Goal: Task Accomplishment & Management: Use online tool/utility

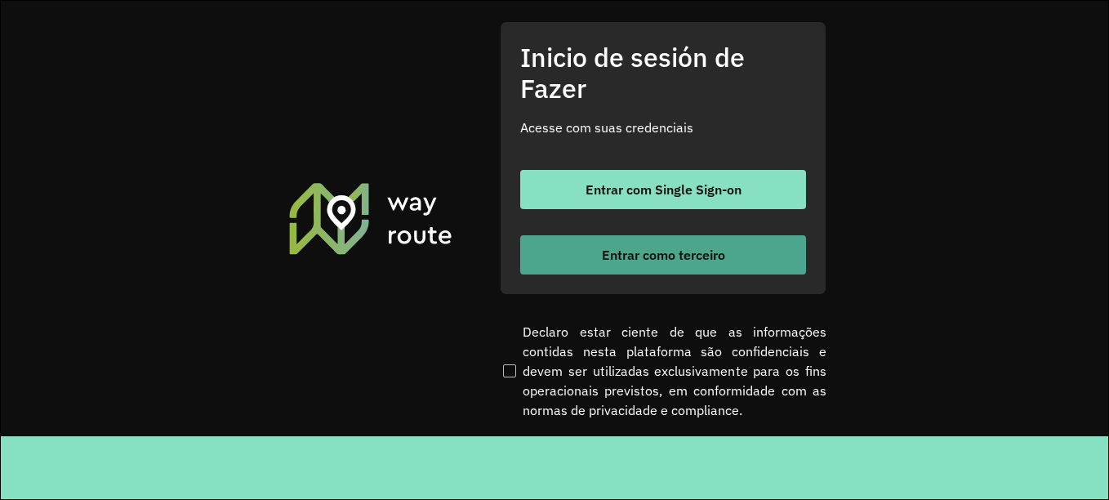
click at [661, 261] on font "Entrar como terceiro" at bounding box center [663, 255] width 123 height 16
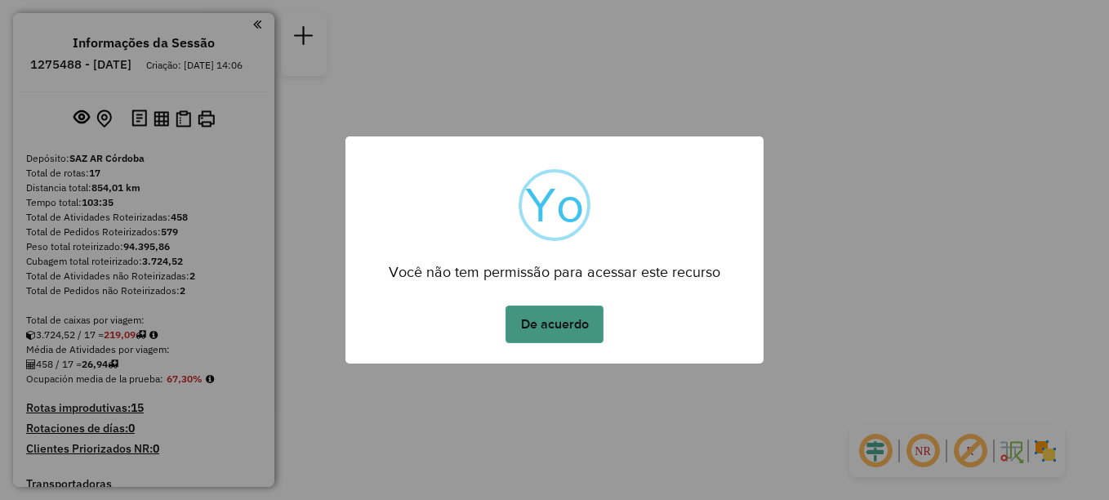
click at [555, 330] on button "De acuerdo" at bounding box center [555, 325] width 98 height 38
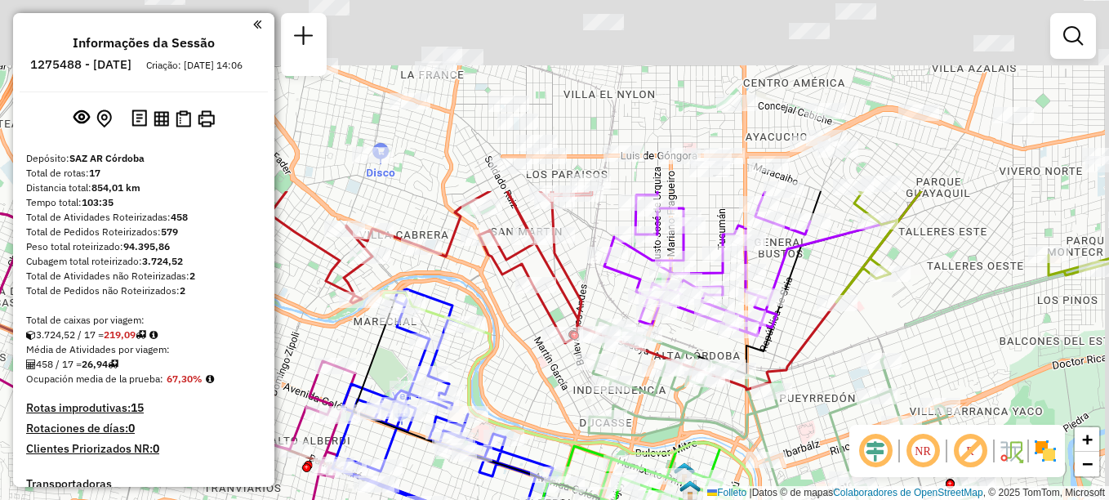
drag, startPoint x: 581, startPoint y: 227, endPoint x: 528, endPoint y: 453, distance: 232.4
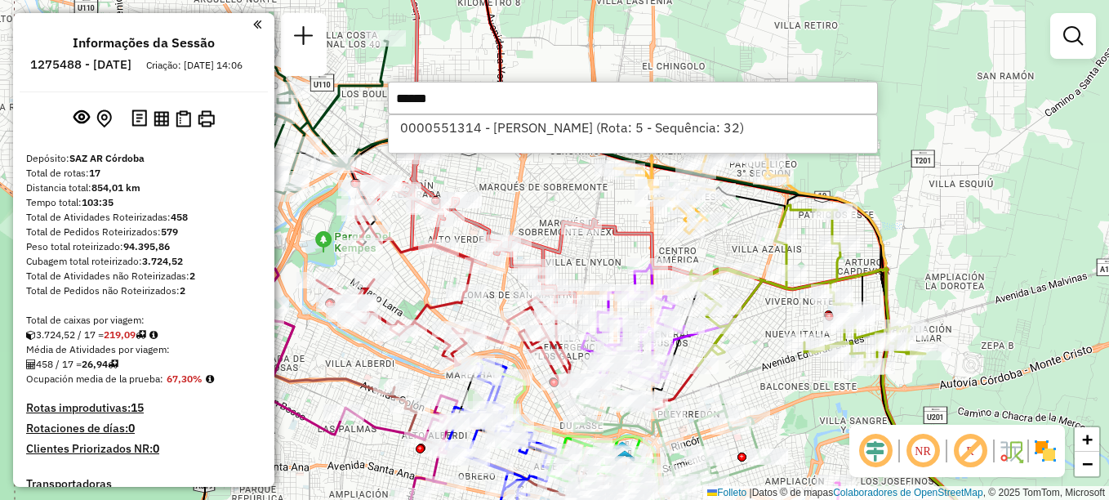
type input "******"
click at [510, 140] on div "0000551314 - Rizzo Nicolas (Rota: 5 - Sequência: 32)" at bounding box center [633, 133] width 490 height 39
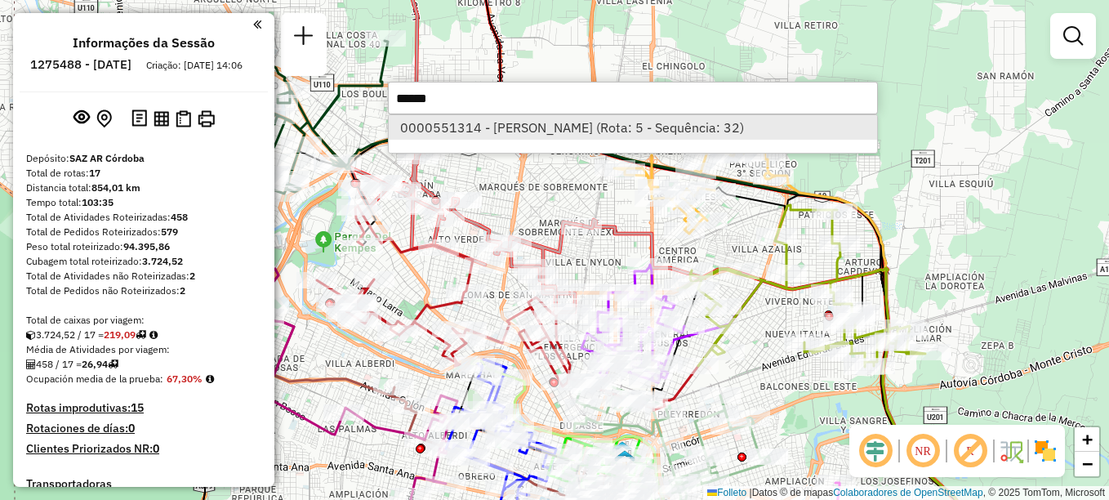
click at [528, 130] on font "0000551314 - Rizzo Nicolas (Rota: 5 - Sequência: 32)" at bounding box center [572, 127] width 344 height 16
select select "**********"
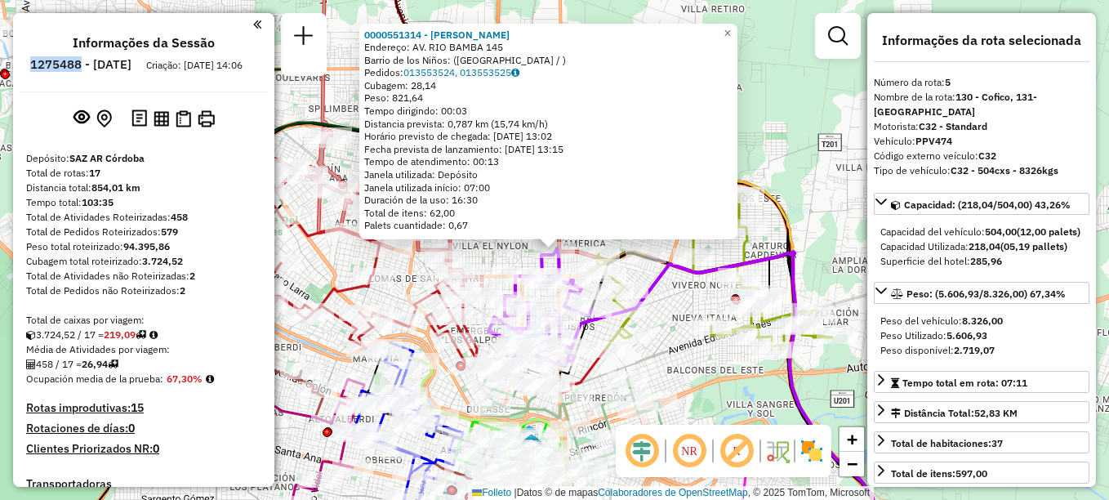
drag, startPoint x: 73, startPoint y: 59, endPoint x: 127, endPoint y: 67, distance: 54.5
click at [127, 67] on li "1275488 - 15/09/2025" at bounding box center [80, 67] width 109 height 21
copy h6 "1275488"
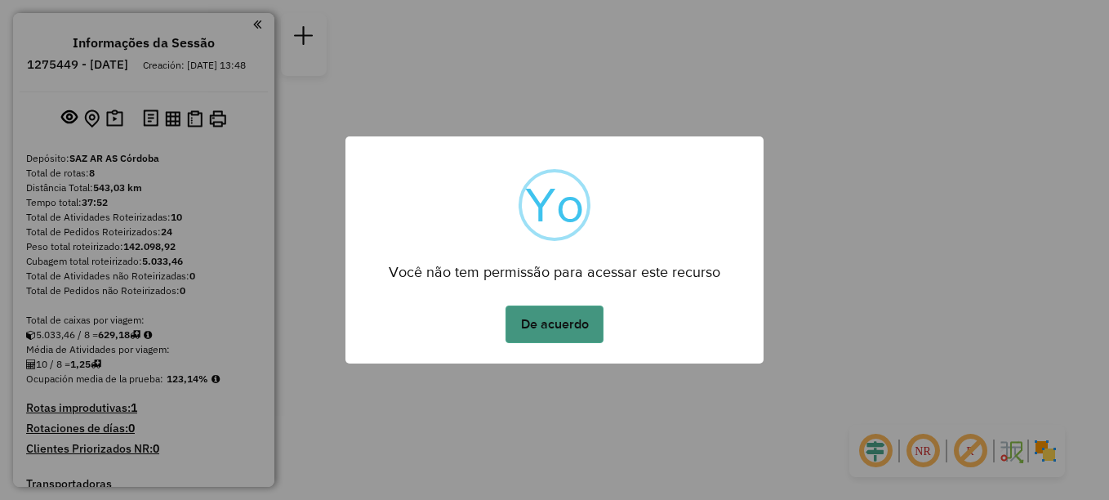
click at [555, 324] on button "De acuerdo" at bounding box center [555, 325] width 98 height 38
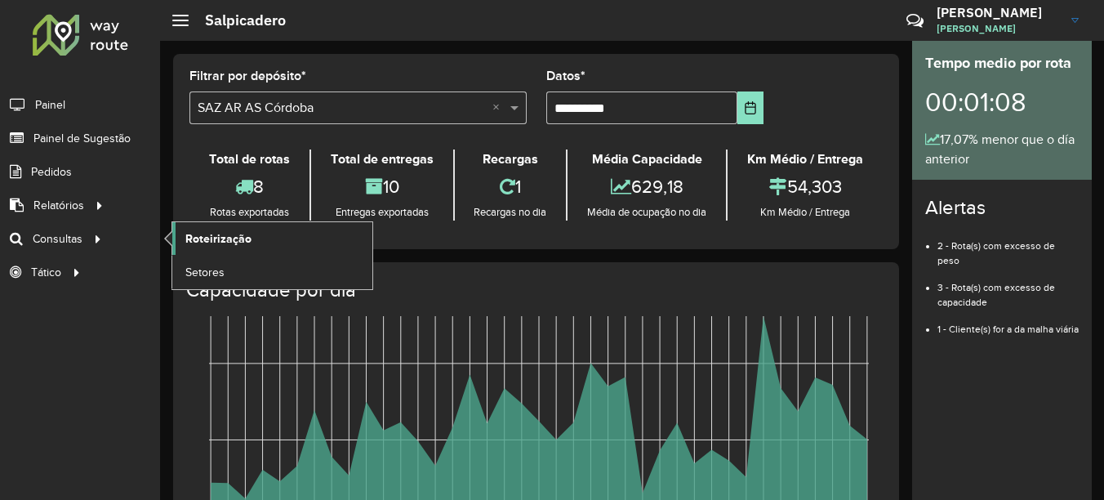
click at [215, 239] on span "Roteirização" at bounding box center [218, 238] width 66 height 17
click at [252, 243] on link "Roteirização" at bounding box center [272, 238] width 200 height 33
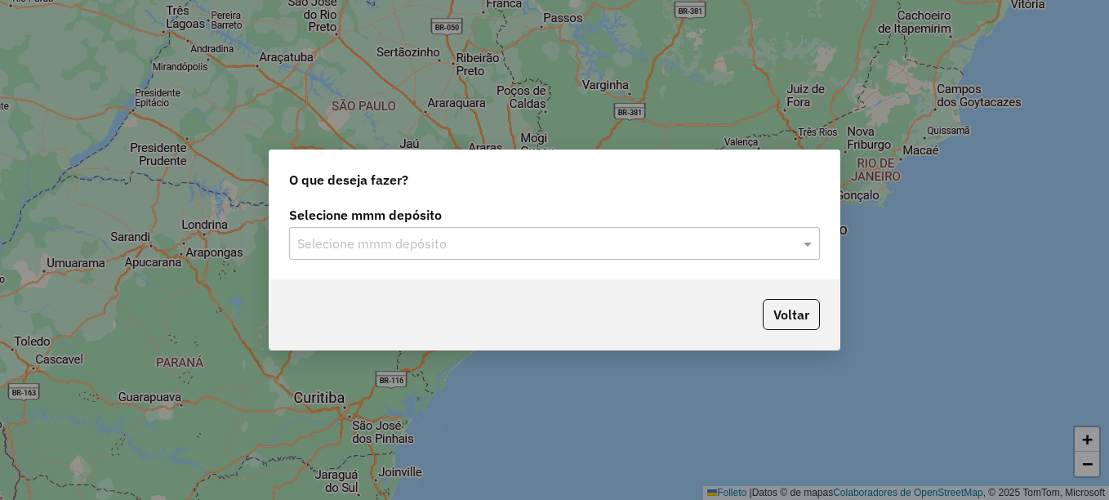
click at [444, 252] on input "text" at bounding box center [538, 244] width 482 height 20
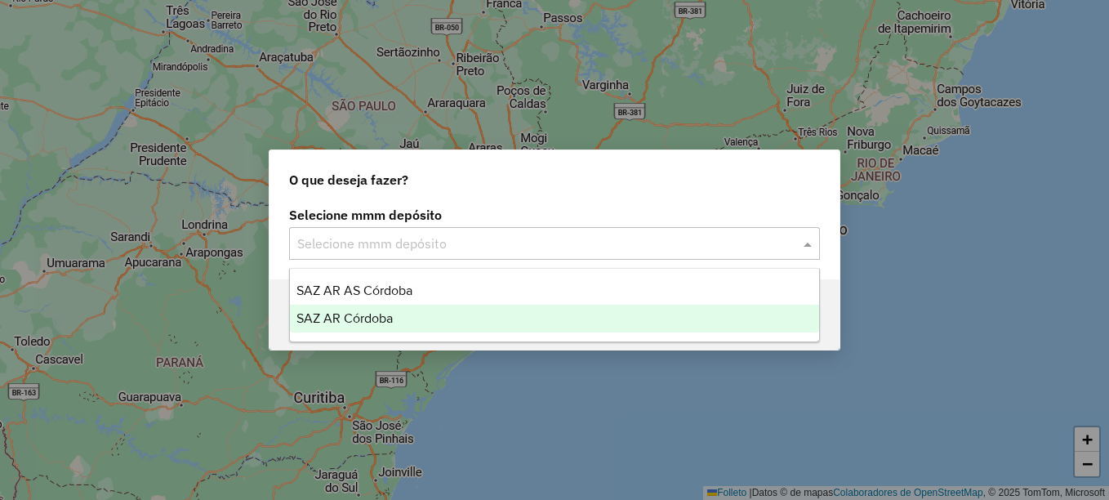
click at [377, 328] on div "SAZ AR Córdoba" at bounding box center [554, 319] width 529 height 28
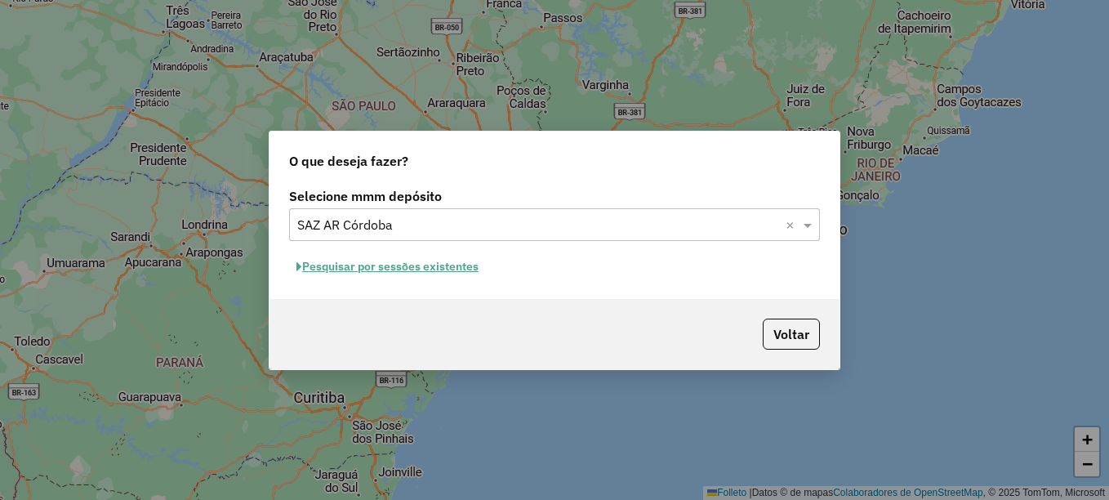
click at [453, 270] on font "Pesquisar por sessões existentes" at bounding box center [390, 266] width 176 height 15
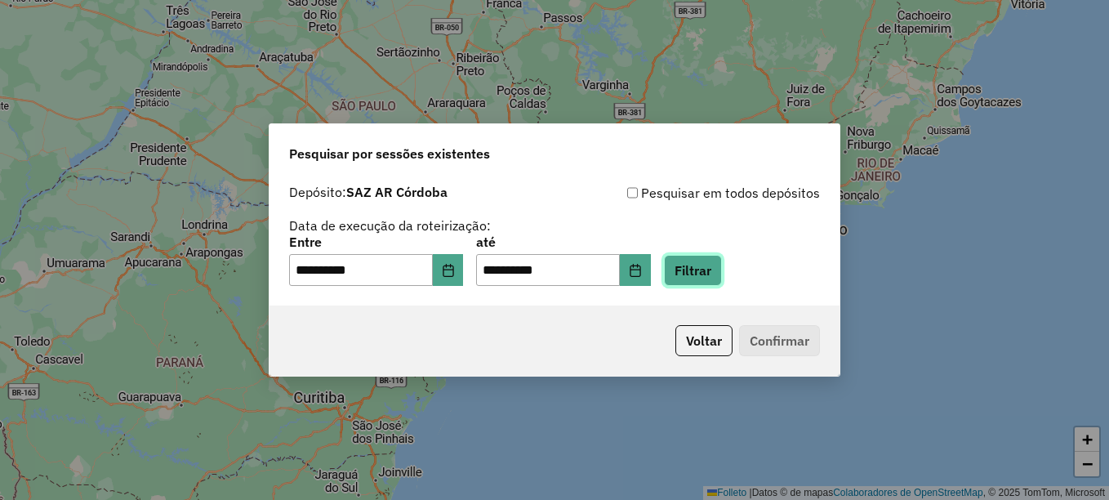
click at [722, 273] on button "Filtrar" at bounding box center [693, 270] width 58 height 31
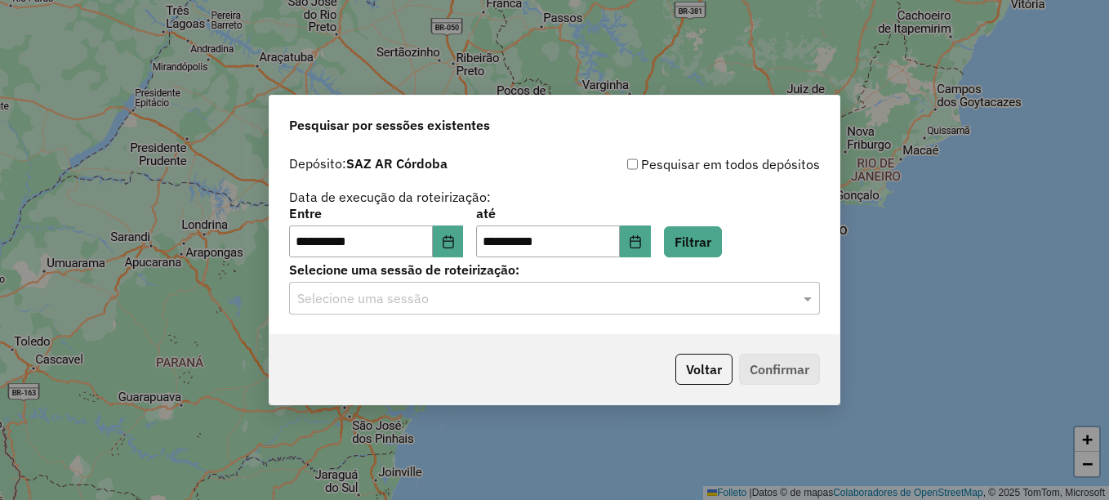
click at [499, 299] on input "text" at bounding box center [538, 299] width 482 height 20
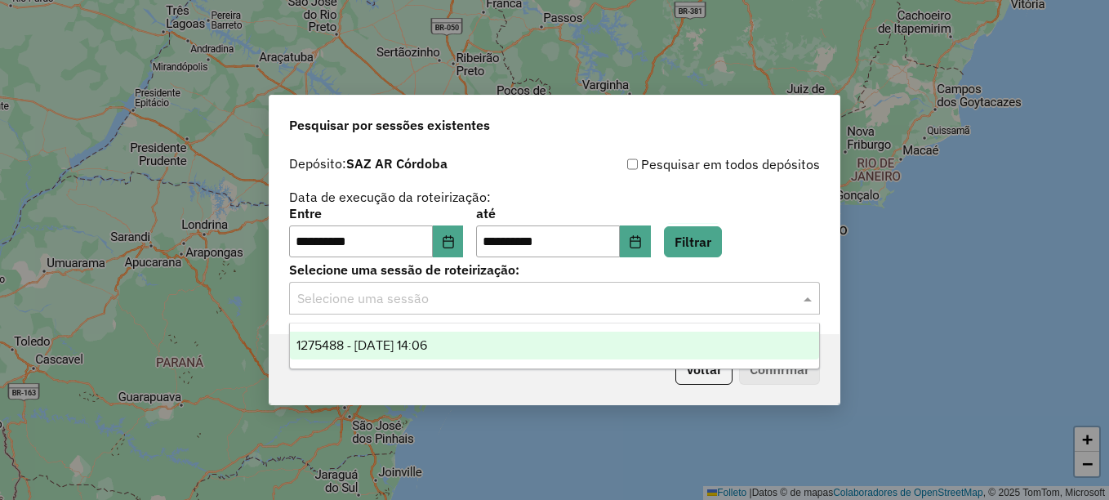
drag, startPoint x: 426, startPoint y: 344, endPoint x: 498, endPoint y: 346, distance: 72.7
click at [426, 345] on span "1275488 - 15/09/2025 14:06" at bounding box center [362, 345] width 131 height 14
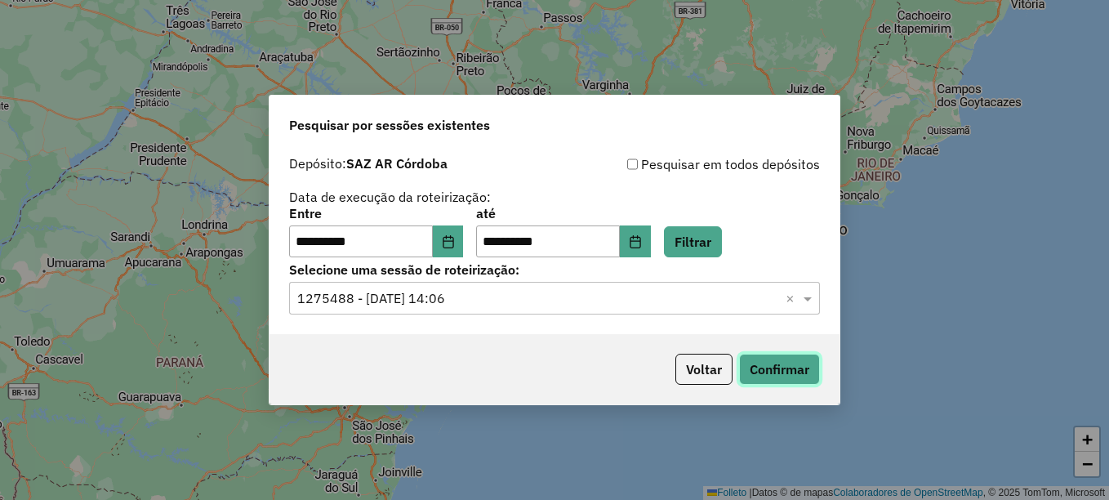
click at [762, 368] on button "Confirmar" at bounding box center [779, 369] width 81 height 31
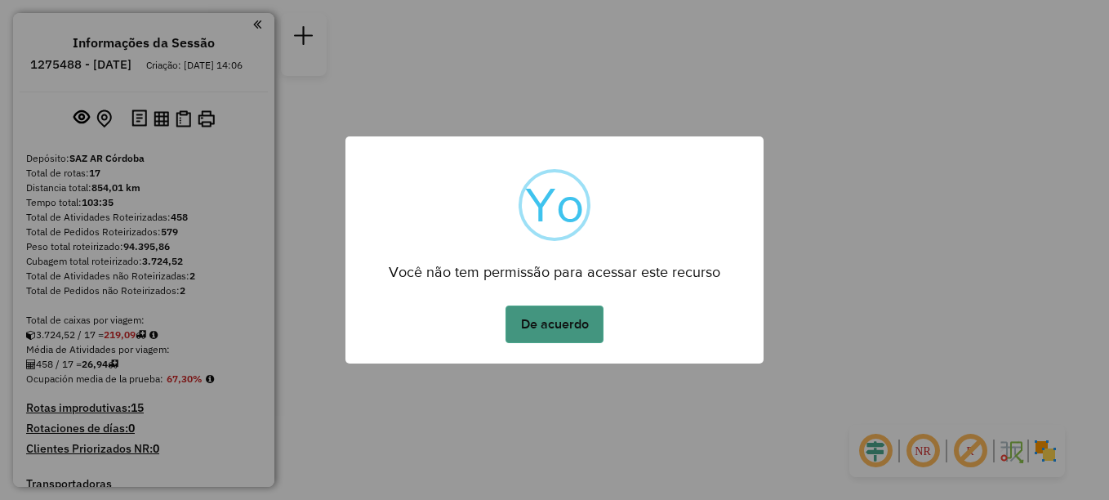
click at [561, 329] on button "De acuerdo" at bounding box center [555, 325] width 98 height 38
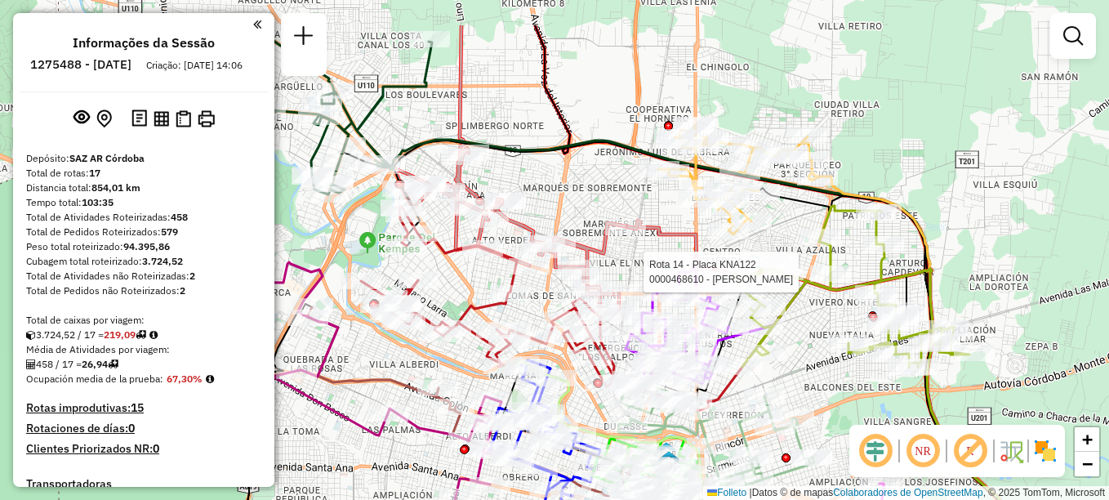
drag, startPoint x: 653, startPoint y: 213, endPoint x: 768, endPoint y: 281, distance: 132.9
click at [768, 280] on div at bounding box center [783, 272] width 41 height 16
click at [801, 297] on icon at bounding box center [888, 410] width 256 height 280
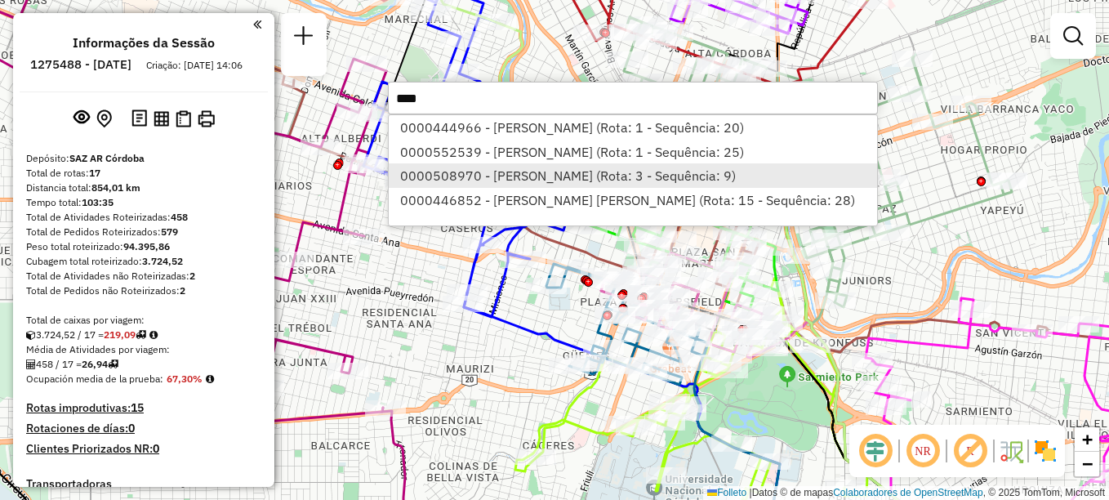
type input "****"
click at [634, 182] on font "0000508970 - Nardon Gustavo Ismael (Rota: 3 - Sequência: 9)" at bounding box center [568, 175] width 336 height 16
select select "**********"
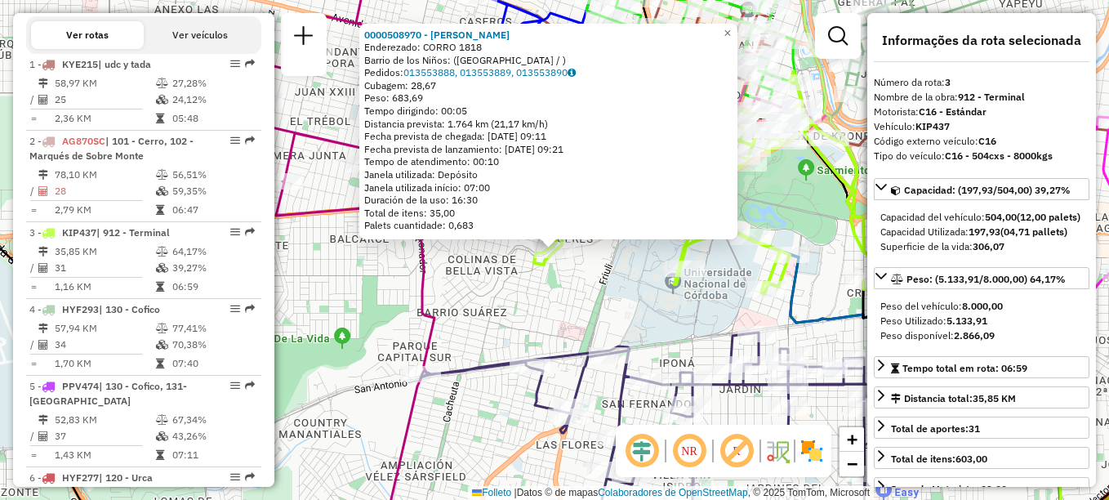
scroll to position [750, 0]
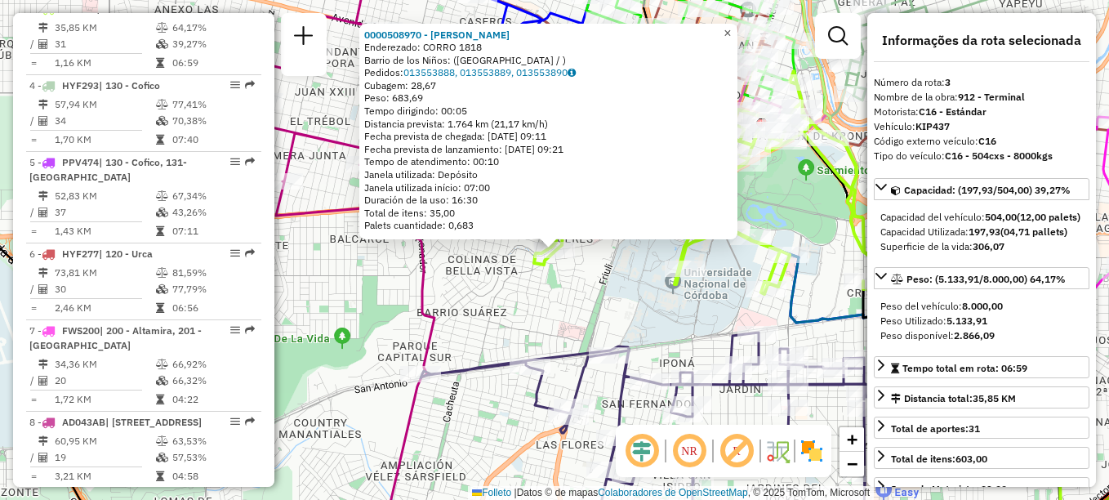
click at [731, 26] on span "×" at bounding box center [727, 33] width 7 height 14
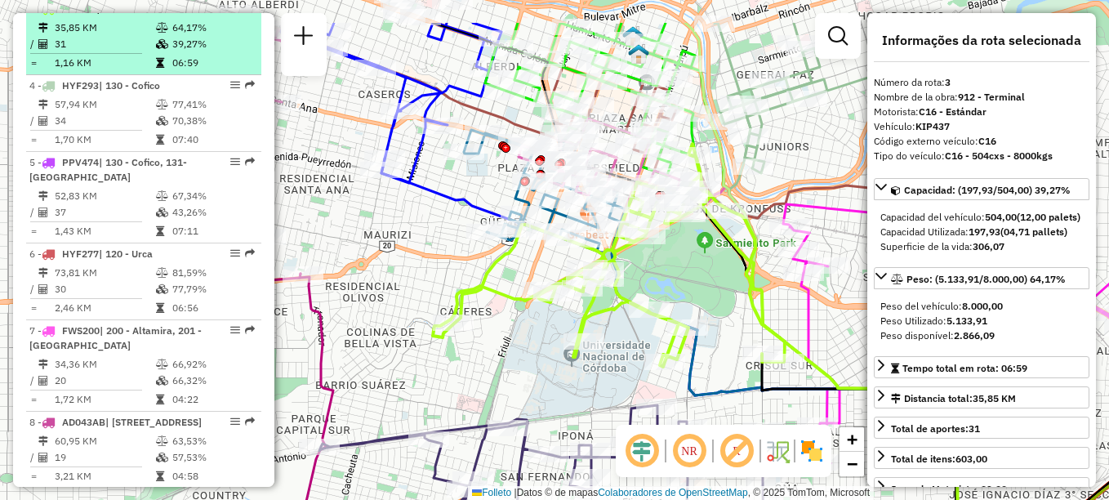
drag, startPoint x: 342, startPoint y: 7, endPoint x: 241, endPoint y: 79, distance: 124.7
click at [241, 79] on hb-router-mapa "Informações da Sessão 1275488 - [DATE] Criação: [DATE] 14:06 Depósito: SAZ AR C…" at bounding box center [554, 250] width 1109 height 500
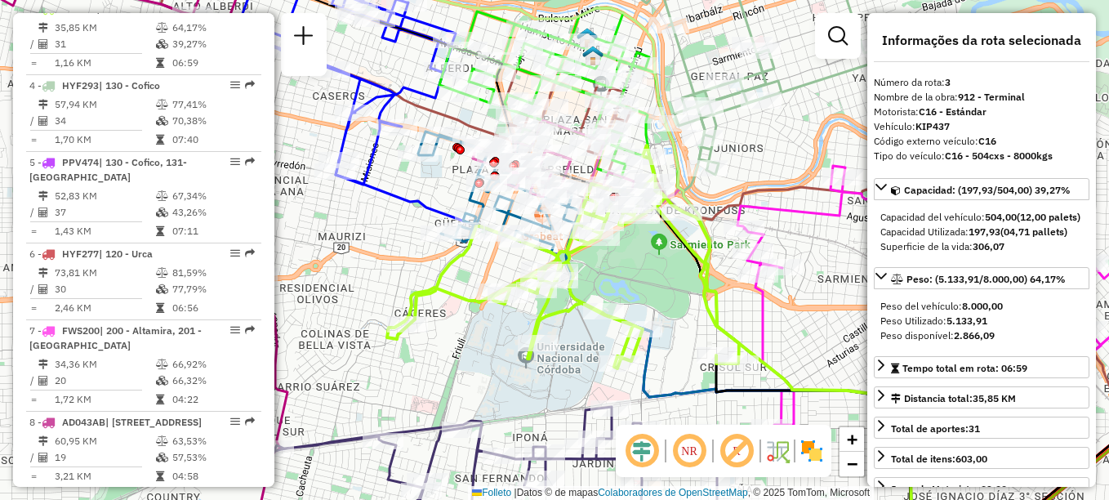
drag, startPoint x: 360, startPoint y: 27, endPoint x: 287, endPoint y: 29, distance: 73.5
click at [287, 29] on hb-router-mapa "Informações da Sessão 1275488 - [DATE] Criação: [DATE] 14:06 Depósito: SAZ AR C…" at bounding box center [554, 250] width 1109 height 500
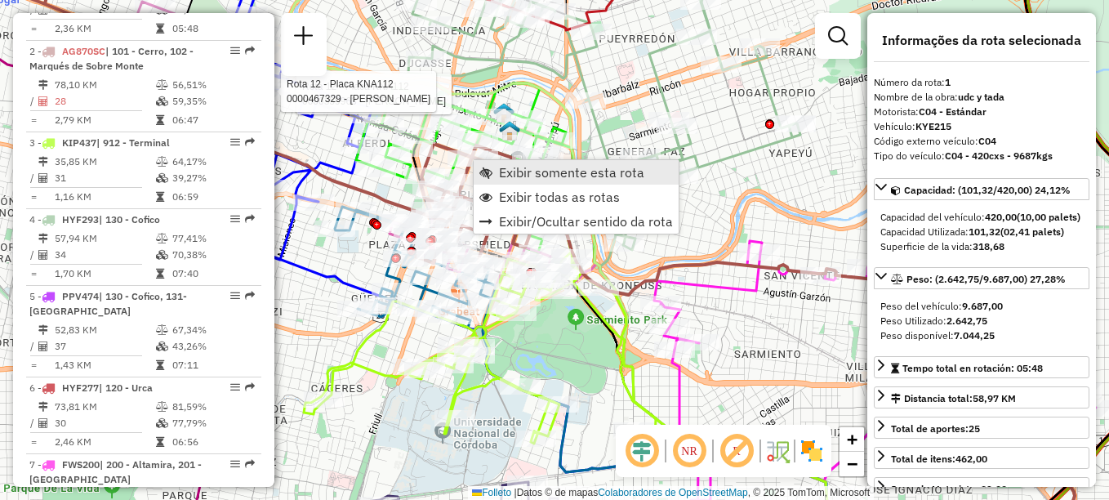
scroll to position [582, 0]
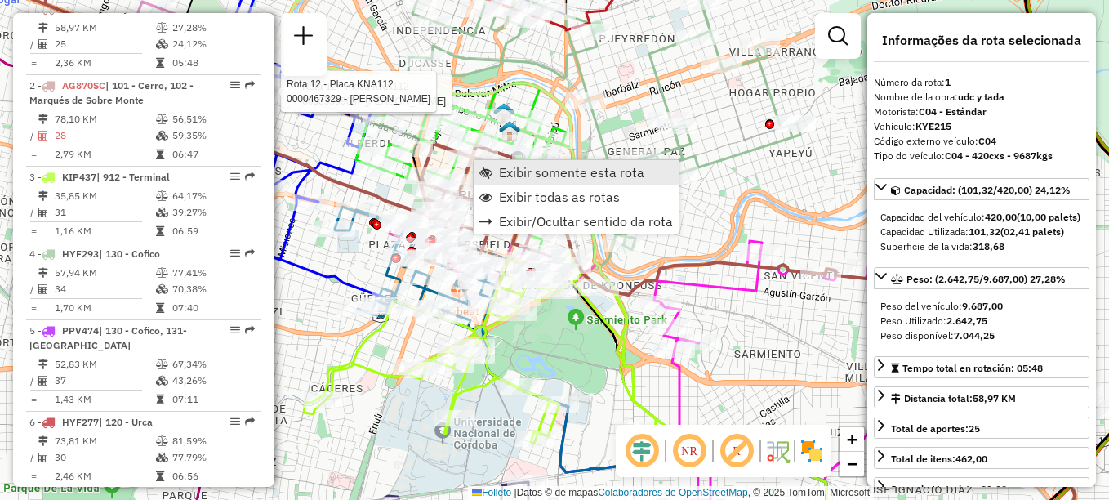
click at [524, 177] on span "Exibir somente esta rota" at bounding box center [571, 172] width 145 height 13
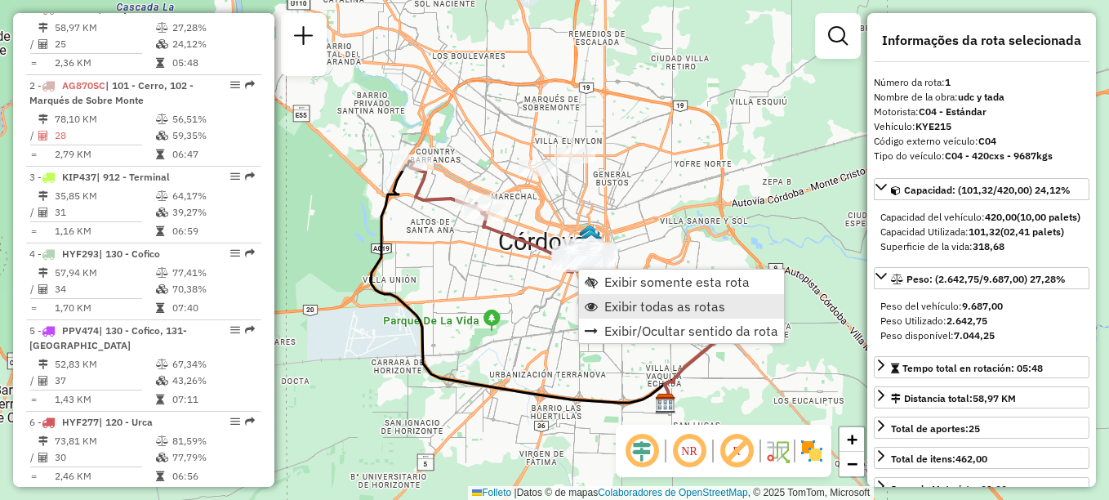
click at [645, 312] on span "Exibir todas as rotas" at bounding box center [664, 306] width 121 height 13
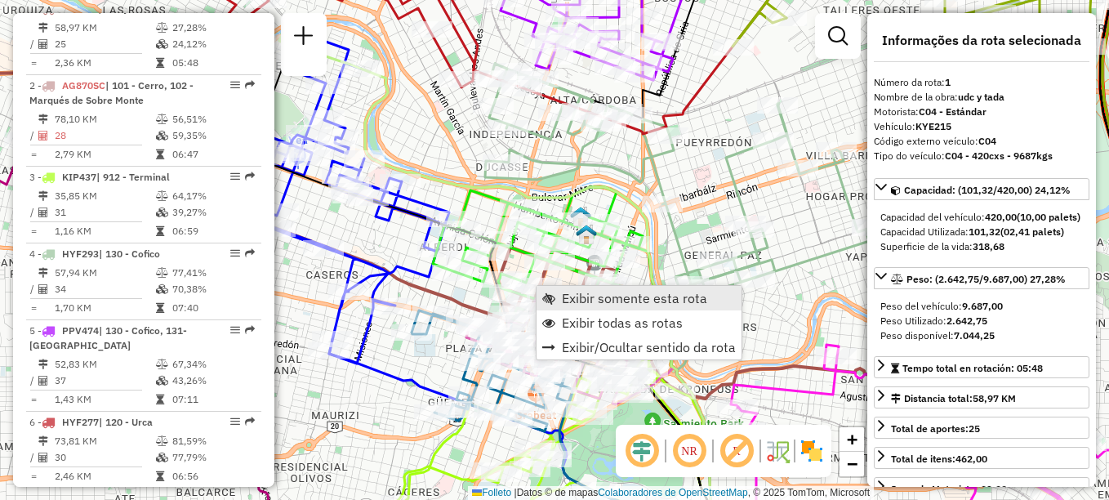
click at [570, 302] on span "Exibir somente esta rota" at bounding box center [634, 298] width 145 height 13
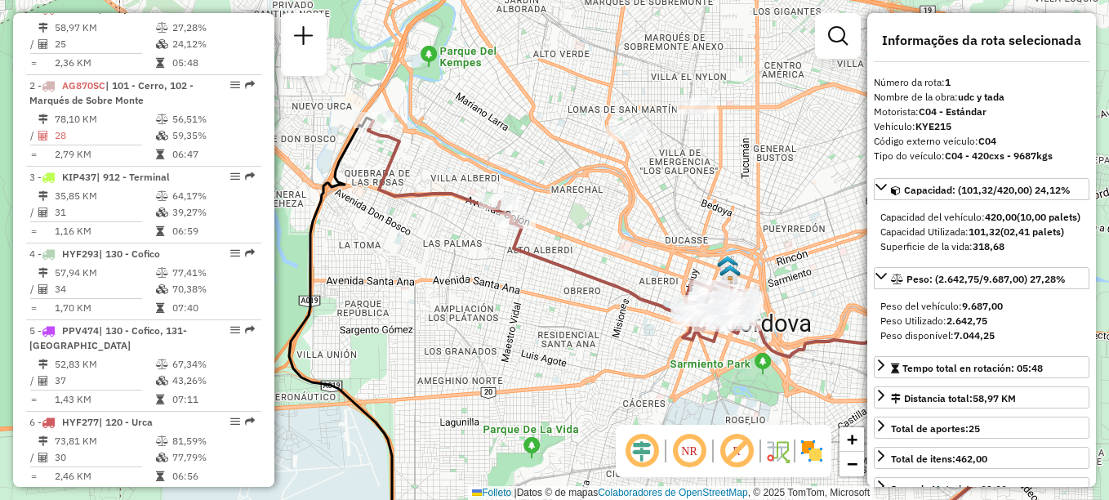
drag, startPoint x: 479, startPoint y: 204, endPoint x: 516, endPoint y: 247, distance: 56.7
click at [549, 283] on div "Janela de atendimento Grade de atendimento Capacidade Transportadoras Veículos …" at bounding box center [554, 250] width 1109 height 500
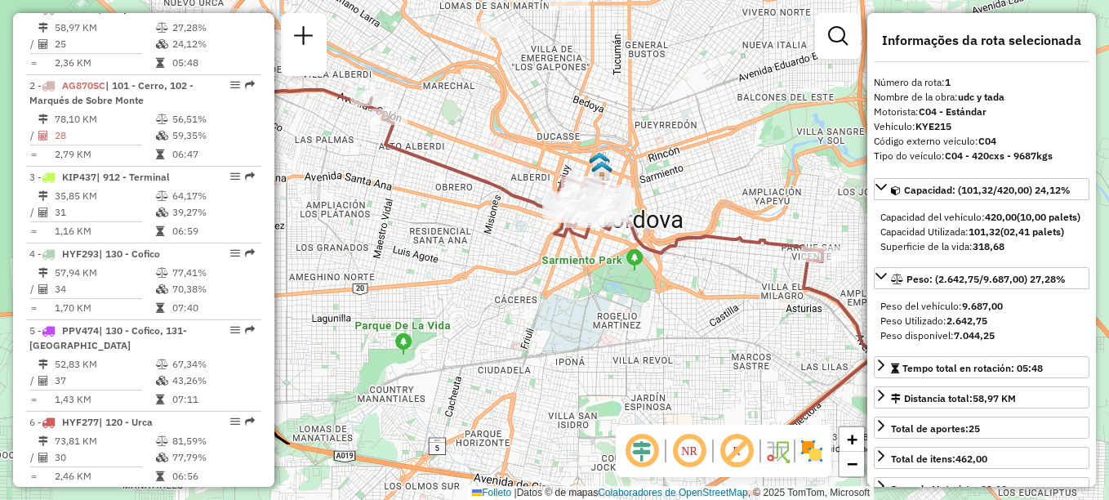
drag, startPoint x: 536, startPoint y: 268, endPoint x: 341, endPoint y: 108, distance: 251.8
click at [341, 108] on icon at bounding box center [531, 135] width 582 height 237
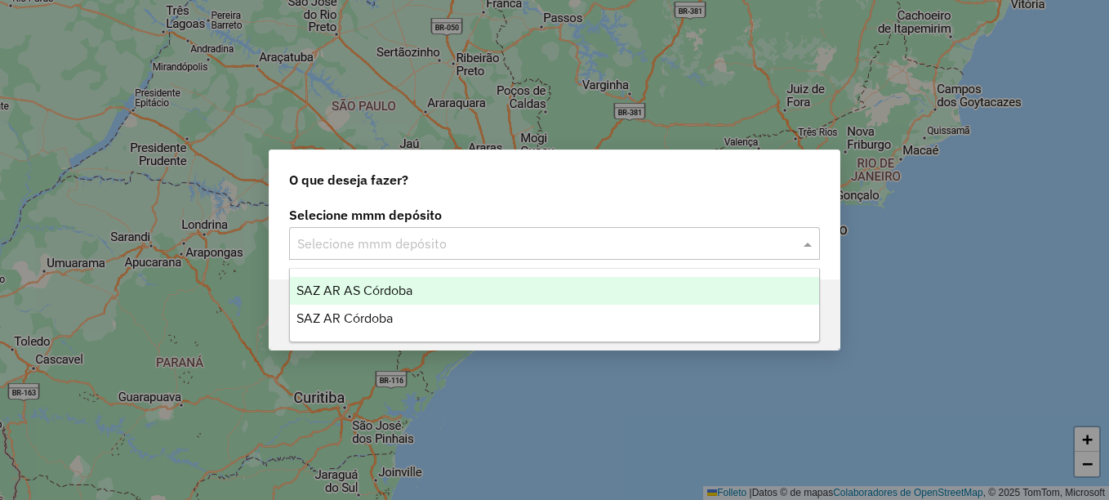
click at [408, 243] on input "text" at bounding box center [538, 244] width 482 height 20
click at [358, 291] on span "SAZ AR AS Córdoba" at bounding box center [355, 290] width 116 height 14
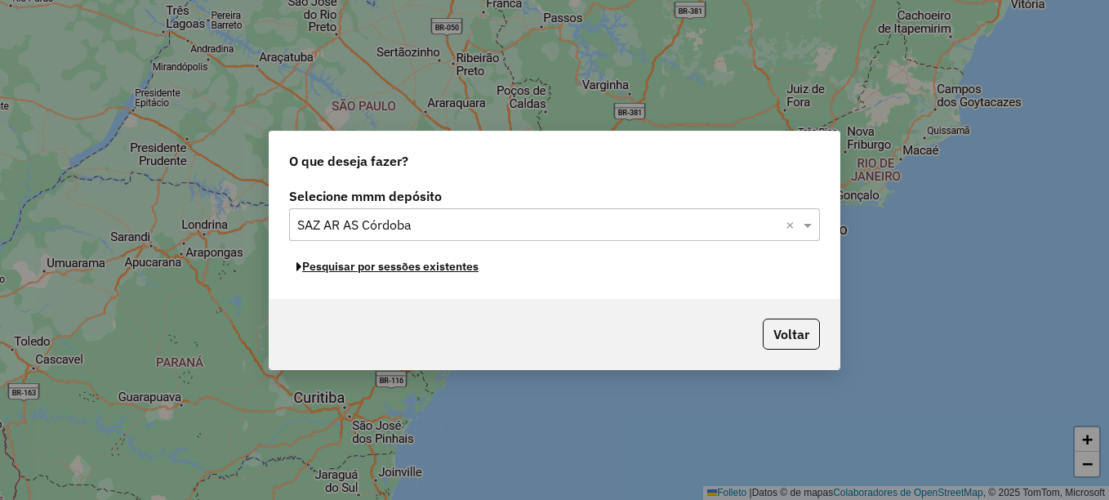
click at [429, 267] on font "Pesquisar por sessões existentes" at bounding box center [390, 266] width 176 height 15
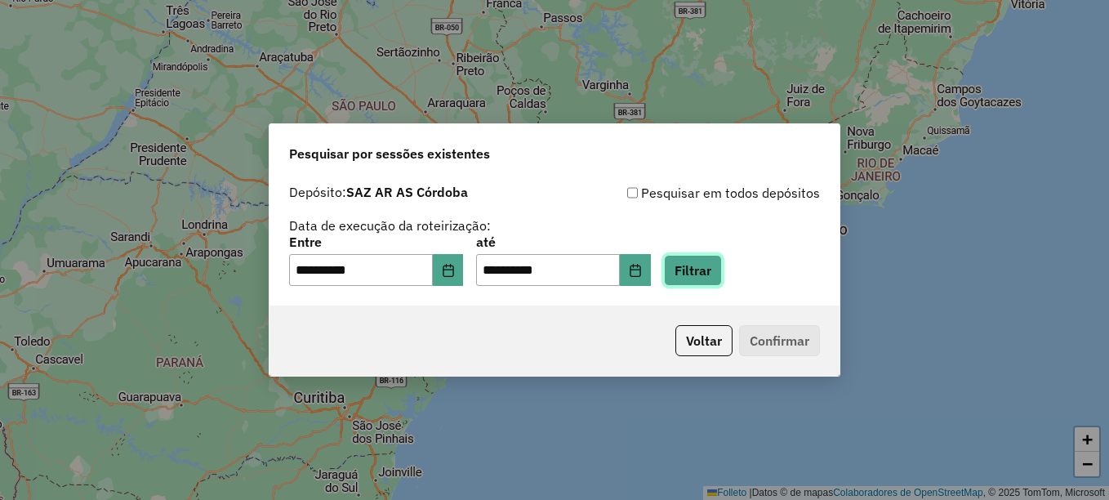
click at [717, 274] on button "Filtrar" at bounding box center [693, 270] width 58 height 31
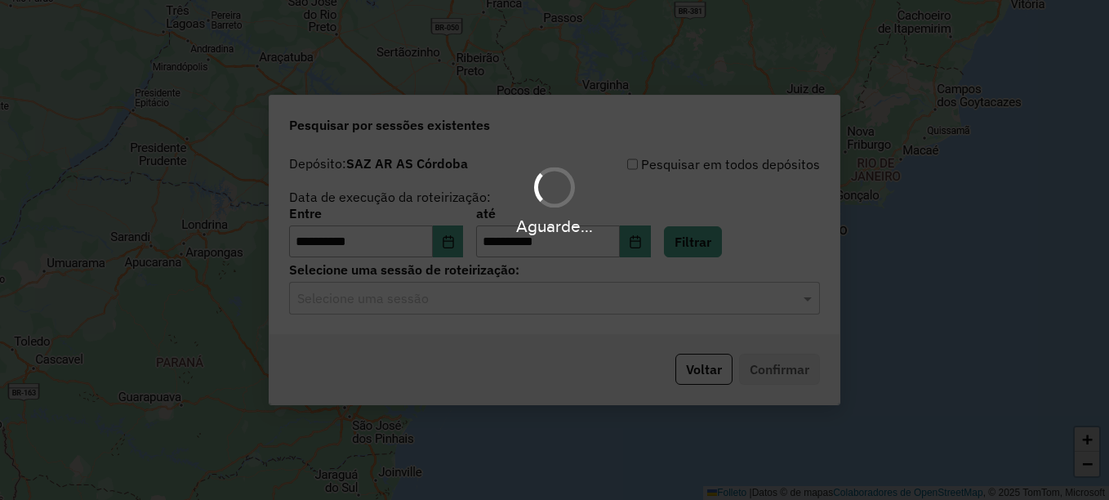
click at [440, 305] on input "text" at bounding box center [538, 299] width 482 height 20
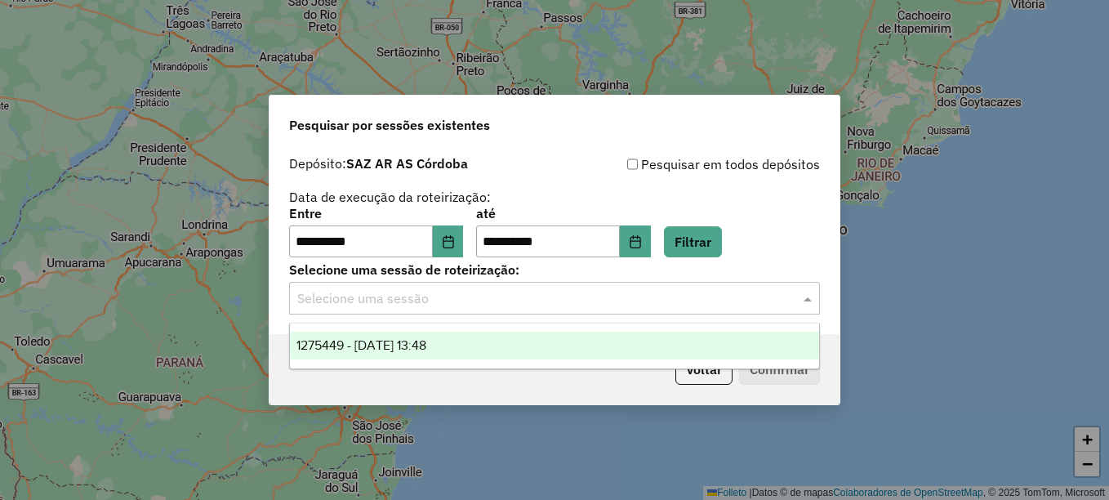
click at [426, 341] on span "1275449 - 15/09/2025 13:48" at bounding box center [362, 345] width 130 height 14
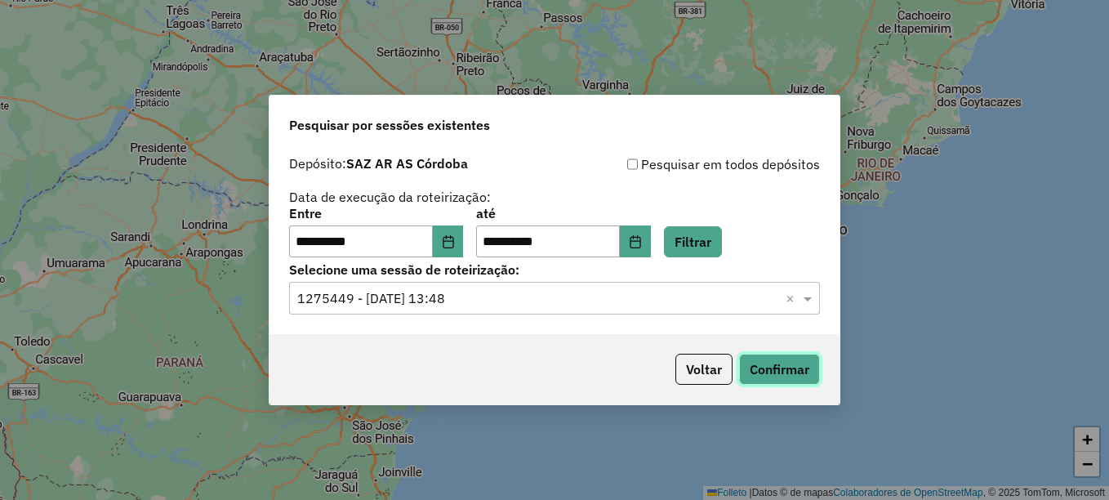
click at [772, 363] on button "Confirmar" at bounding box center [779, 369] width 81 height 31
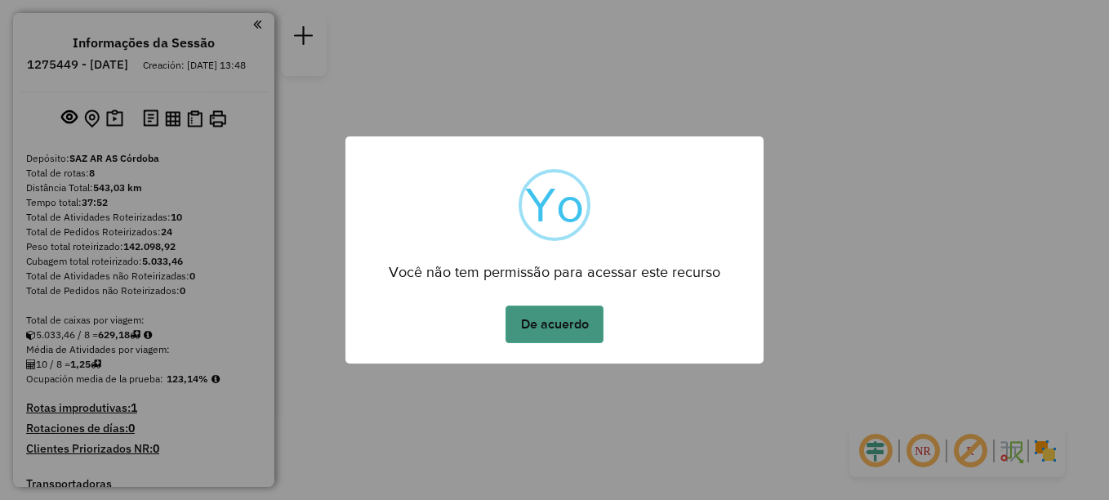
click at [595, 320] on button "De acuerdo" at bounding box center [555, 325] width 98 height 38
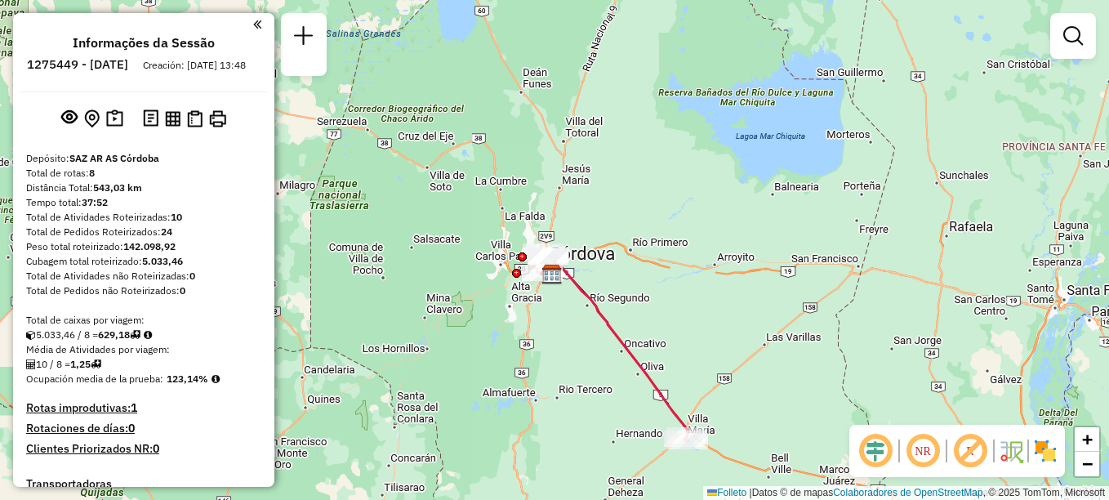
drag, startPoint x: 778, startPoint y: 367, endPoint x: 611, endPoint y: 162, distance: 264.7
click at [611, 164] on div "Janela de atendimento Grade de atendimento Capacidade Transportadoras Veículos …" at bounding box center [554, 250] width 1109 height 500
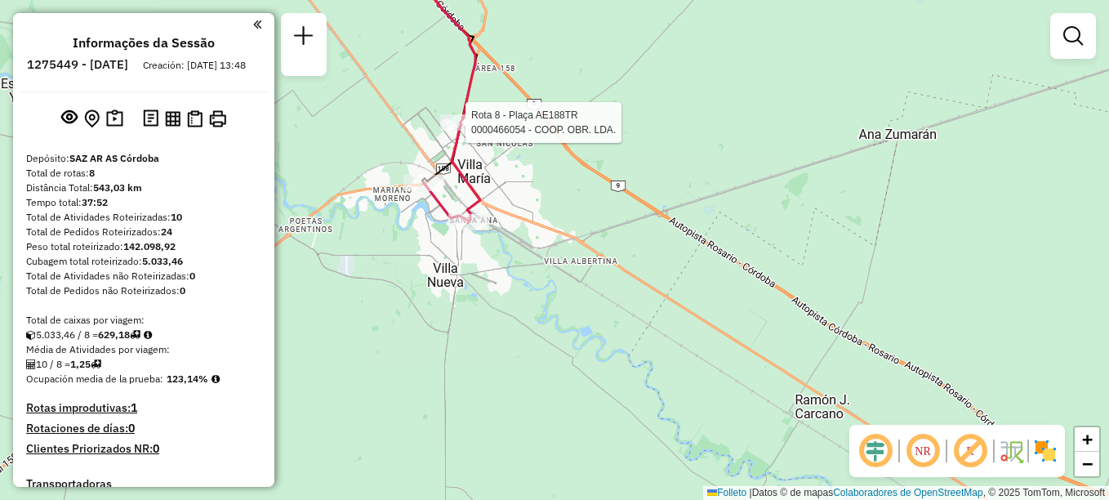
select select "**********"
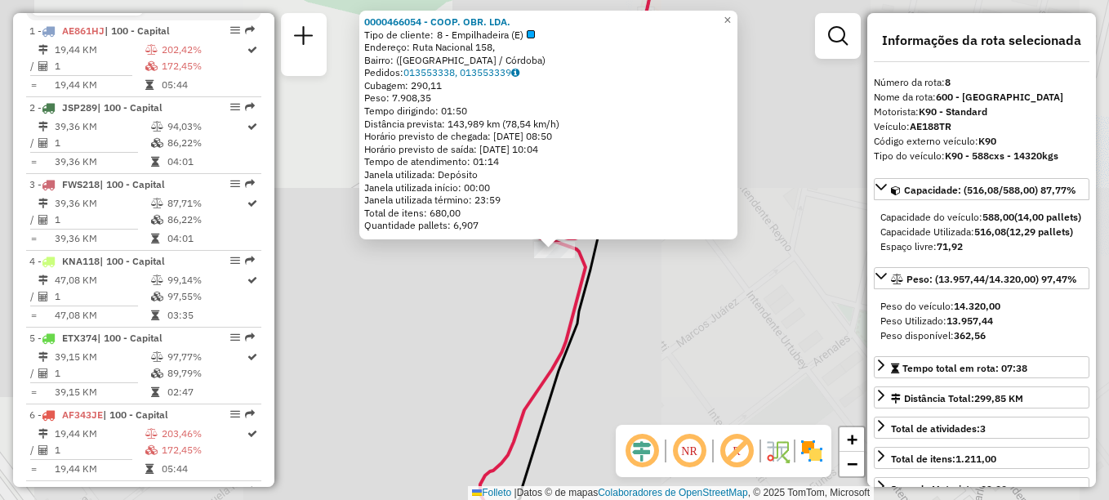
scroll to position [750, 0]
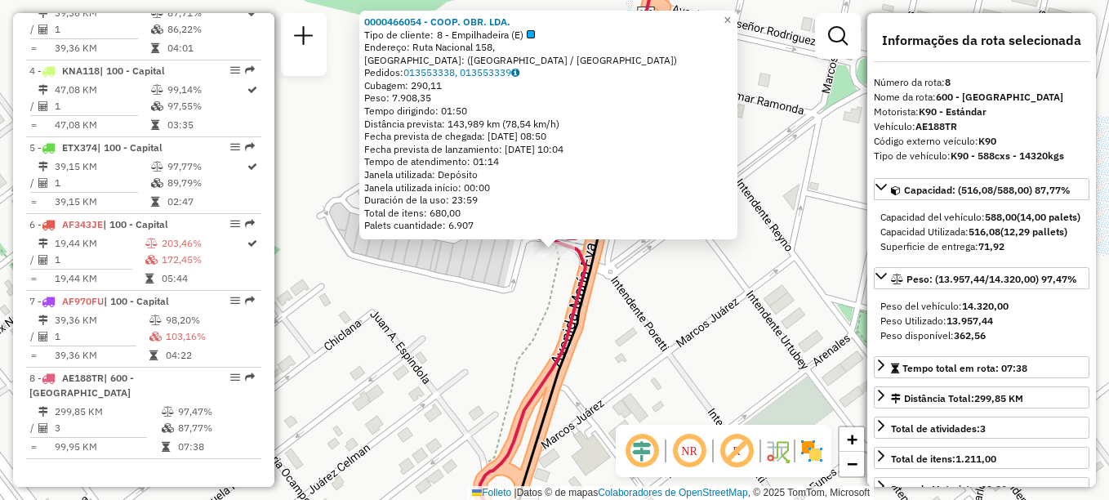
drag, startPoint x: 613, startPoint y: 328, endPoint x: 620, endPoint y: 198, distance: 130.9
click at [619, 243] on div "0000466054 - COOP. OBR. LDA. Tipo de cliente: 8 - Empilhadeira (E) Endereço: Ru…" at bounding box center [554, 250] width 1109 height 500
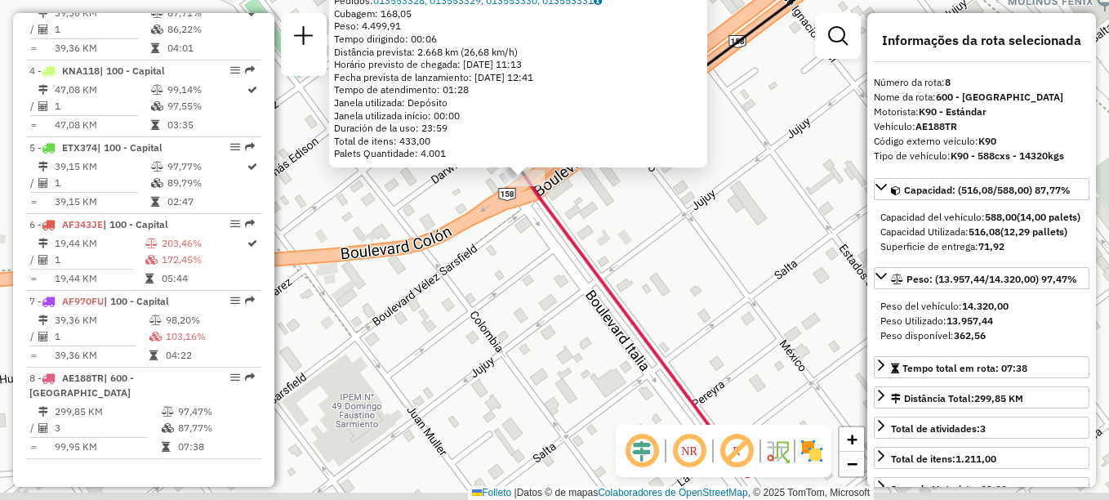
drag, startPoint x: 540, startPoint y: 367, endPoint x: 484, endPoint y: 247, distance: 132.3
click at [501, 279] on div "0000416402 - CENCOSUD S.A. Tipo de cliente: 1 - AS (A) Endereço: BV. VELEZ SARS…" at bounding box center [554, 250] width 1109 height 500
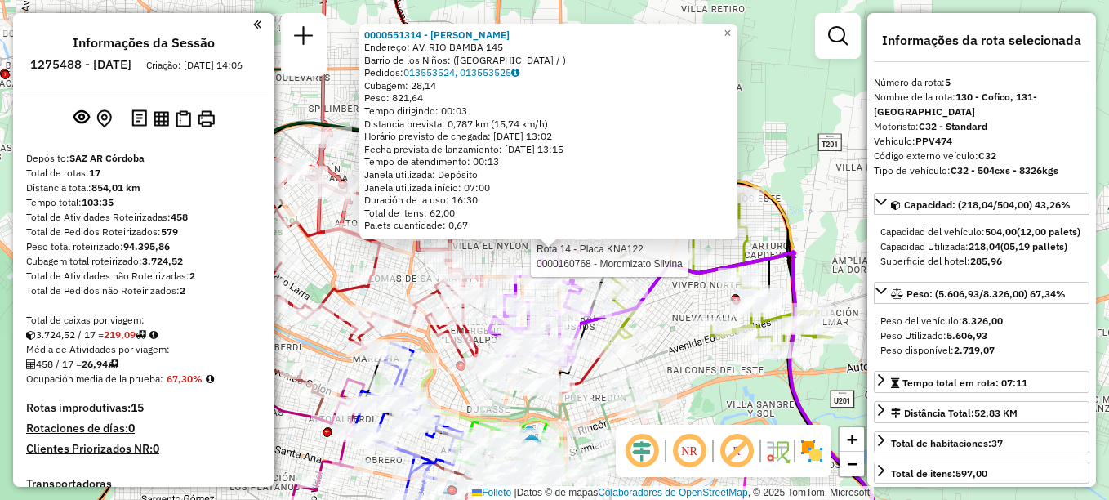
select select "**********"
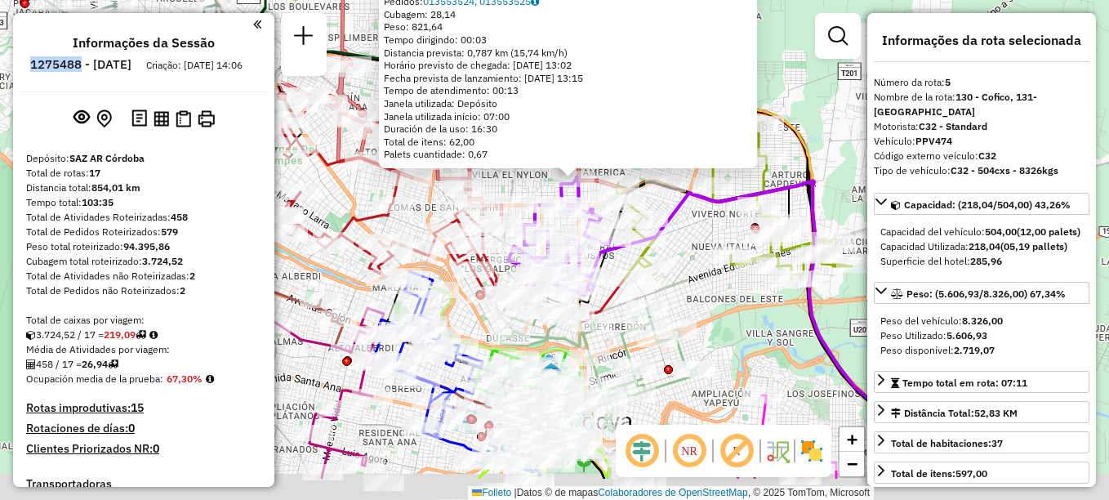
drag, startPoint x: 652, startPoint y: 310, endPoint x: 669, endPoint y: 248, distance: 64.4
click at [669, 248] on div "Rota 14 - Placa KNA122 0000178301 - Lama S.R.L. 0000551314 - [PERSON_NAME]: AV.…" at bounding box center [554, 250] width 1109 height 500
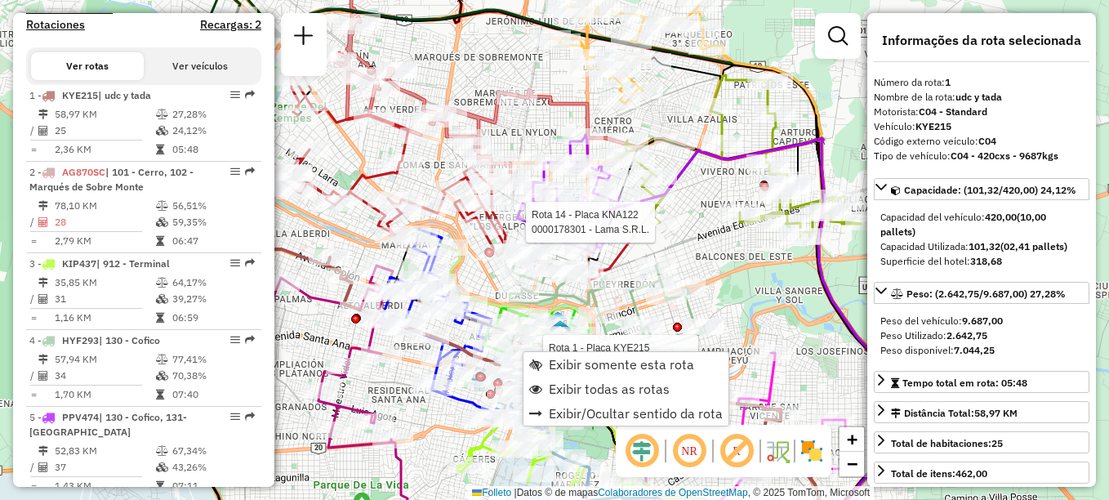
scroll to position [582, 0]
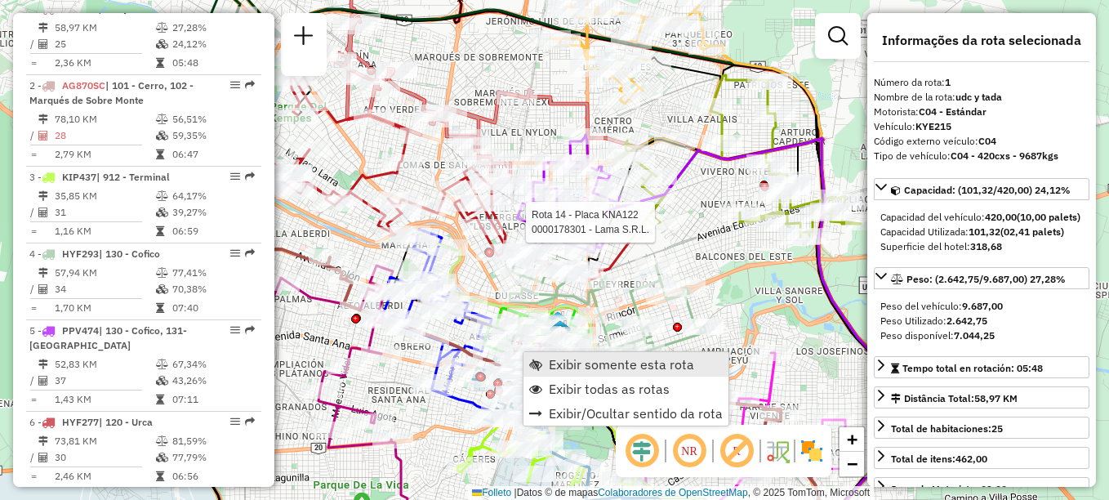
click at [562, 365] on span "Exibir somente esta rota" at bounding box center [621, 364] width 145 height 13
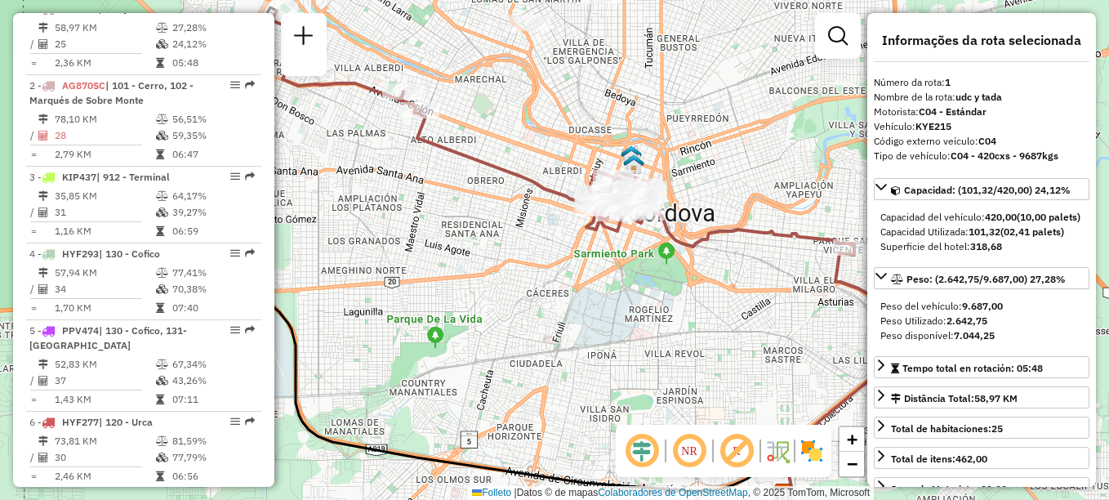
drag, startPoint x: 728, startPoint y: 288, endPoint x: 607, endPoint y: 295, distance: 121.1
click at [607, 295] on div "Janela de atendimento Grade de atendimento Capacidade Transportadoras Veículos …" at bounding box center [554, 250] width 1109 height 500
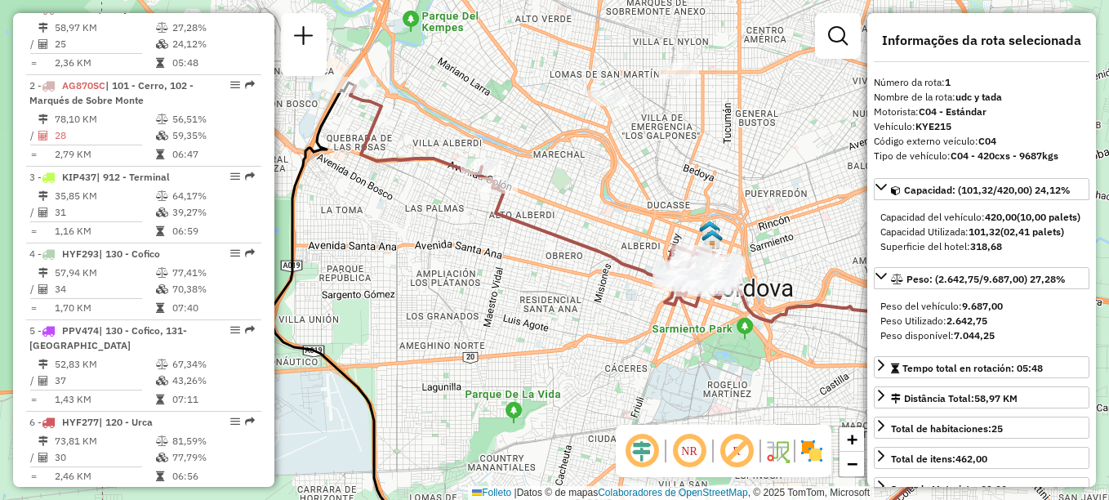
drag, startPoint x: 348, startPoint y: 163, endPoint x: 539, endPoint y: 221, distance: 199.7
click at [539, 221] on icon at bounding box center [641, 204] width 582 height 237
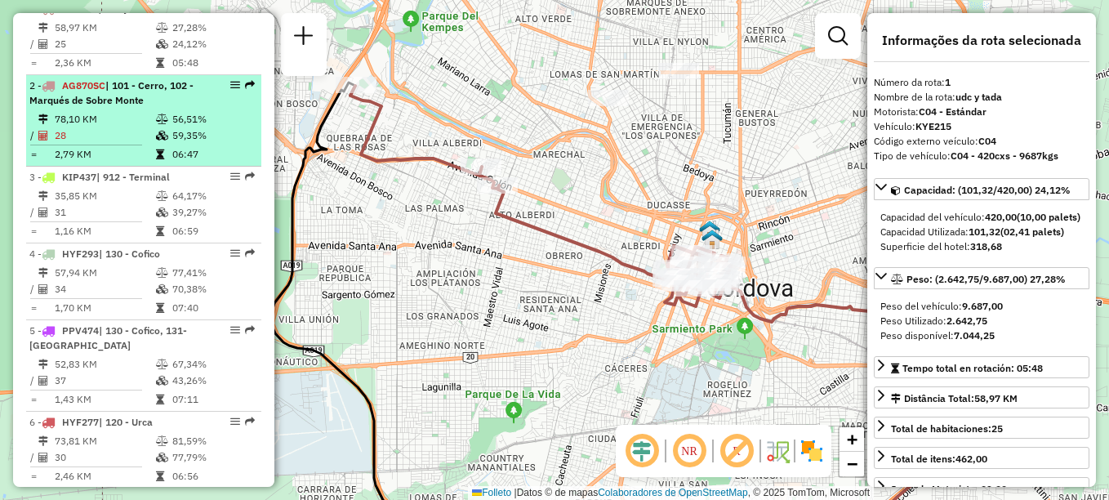
drag, startPoint x: 517, startPoint y: 310, endPoint x: 163, endPoint y: 116, distance: 403.2
click at [163, 116] on hb-router-mapa "Informações da Sessão 1275488 - [DATE] Criação: [DATE] 14:06 Depósito: SAZ AR C…" at bounding box center [554, 250] width 1109 height 500
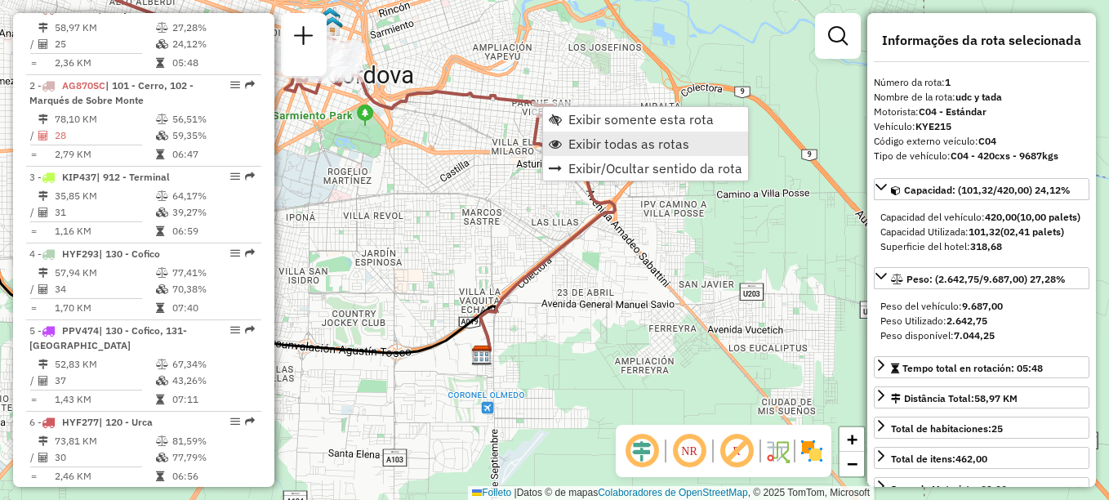
click at [616, 140] on span "Exibir todas as rotas" at bounding box center [629, 143] width 121 height 13
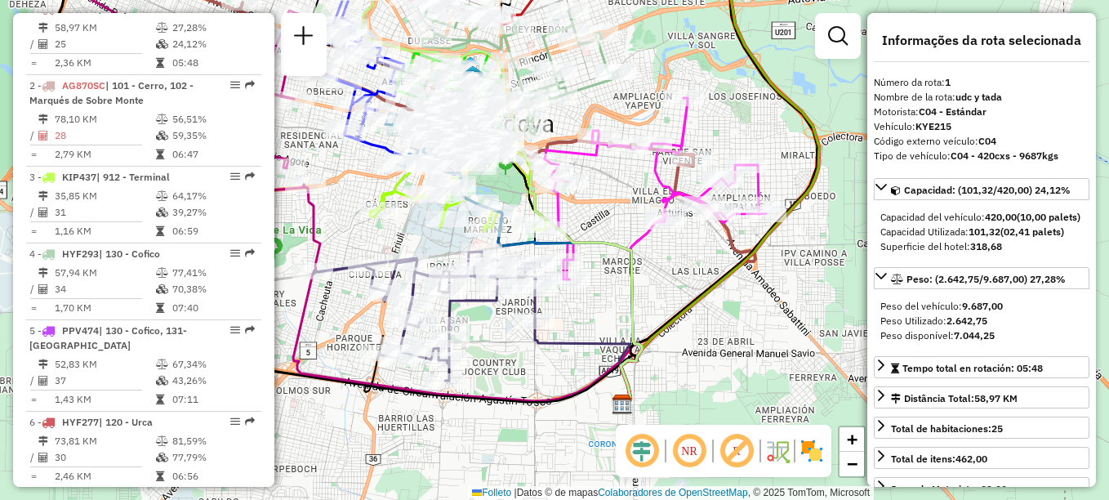
drag, startPoint x: 595, startPoint y: 289, endPoint x: 791, endPoint y: 325, distance: 198.5
click at [787, 325] on div "Rota 7 - Placa FWS200 0000474385 - Rodriguez [PERSON_NAME] de atendimento Grade…" at bounding box center [554, 250] width 1109 height 500
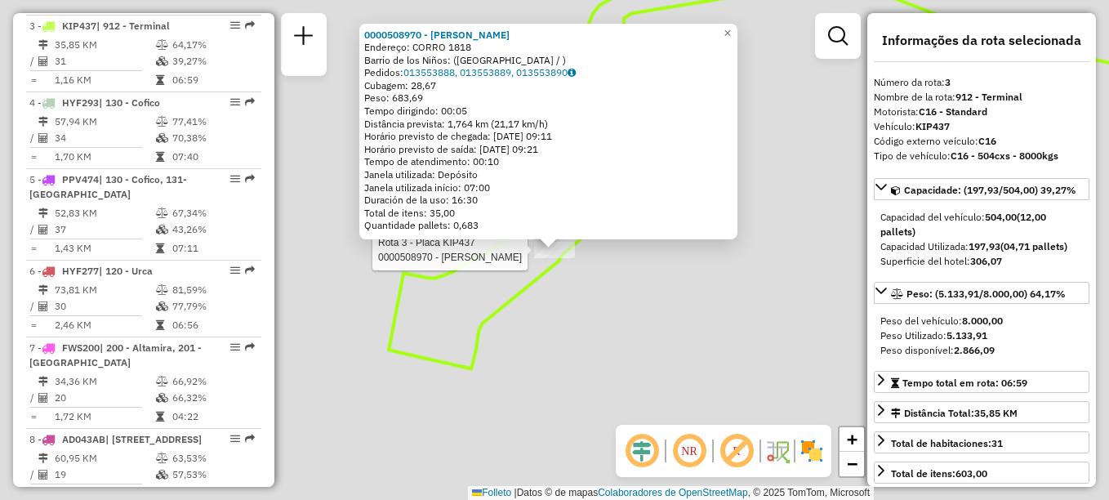
scroll to position [750, 0]
